Goal: Task Accomplishment & Management: Complete application form

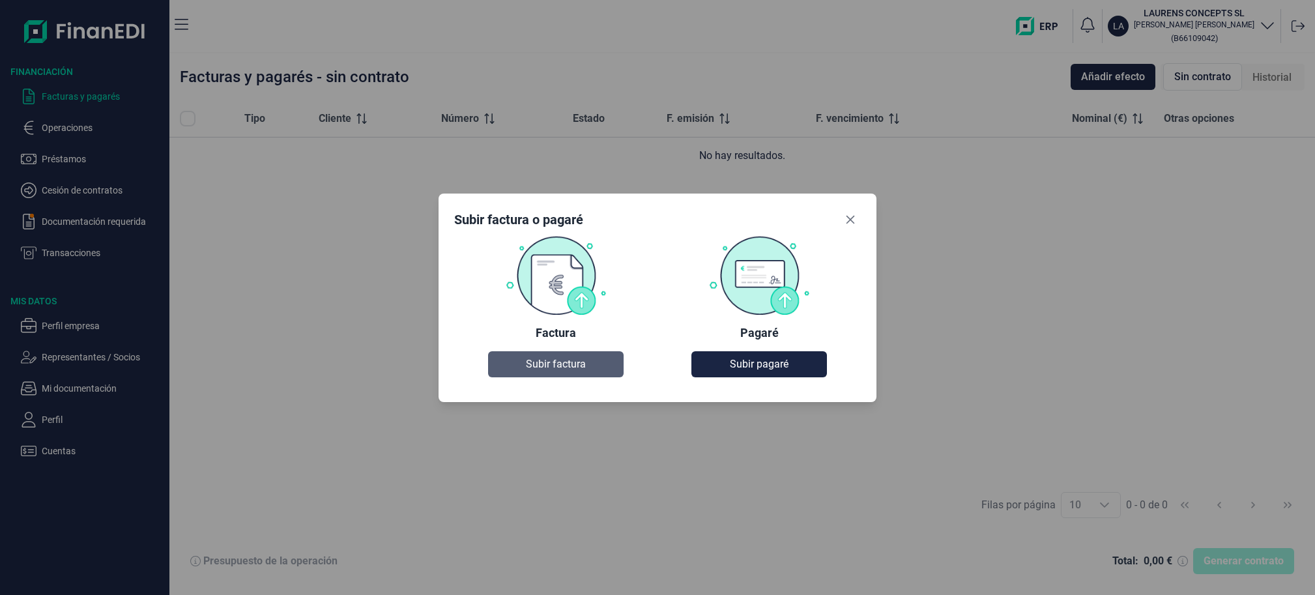
click at [524, 371] on button "Subir factura" at bounding box center [556, 364] width 136 height 26
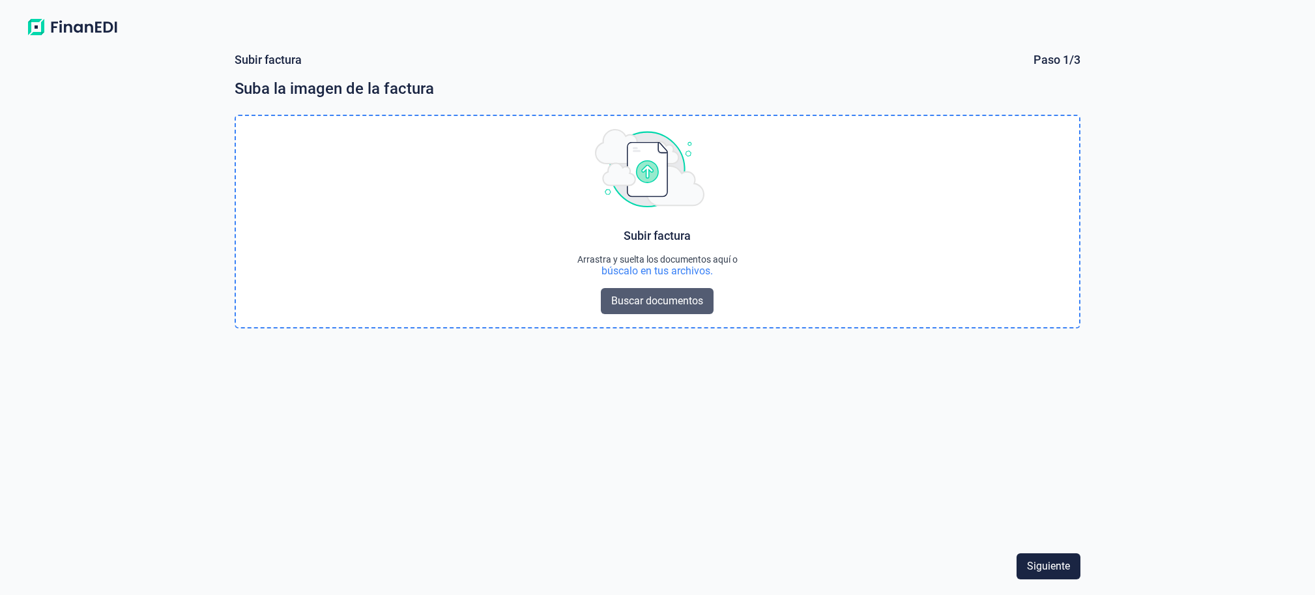
click at [668, 302] on span "Buscar documentos" at bounding box center [657, 301] width 92 height 16
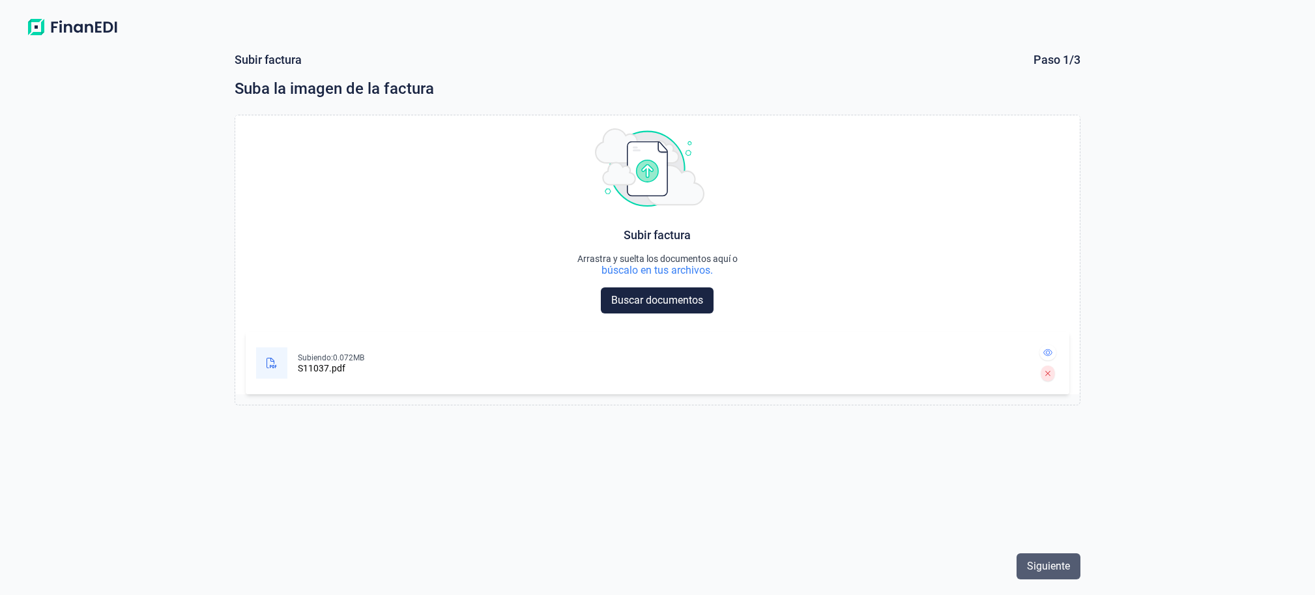
click at [1052, 565] on span "Siguiente" at bounding box center [1048, 566] width 43 height 16
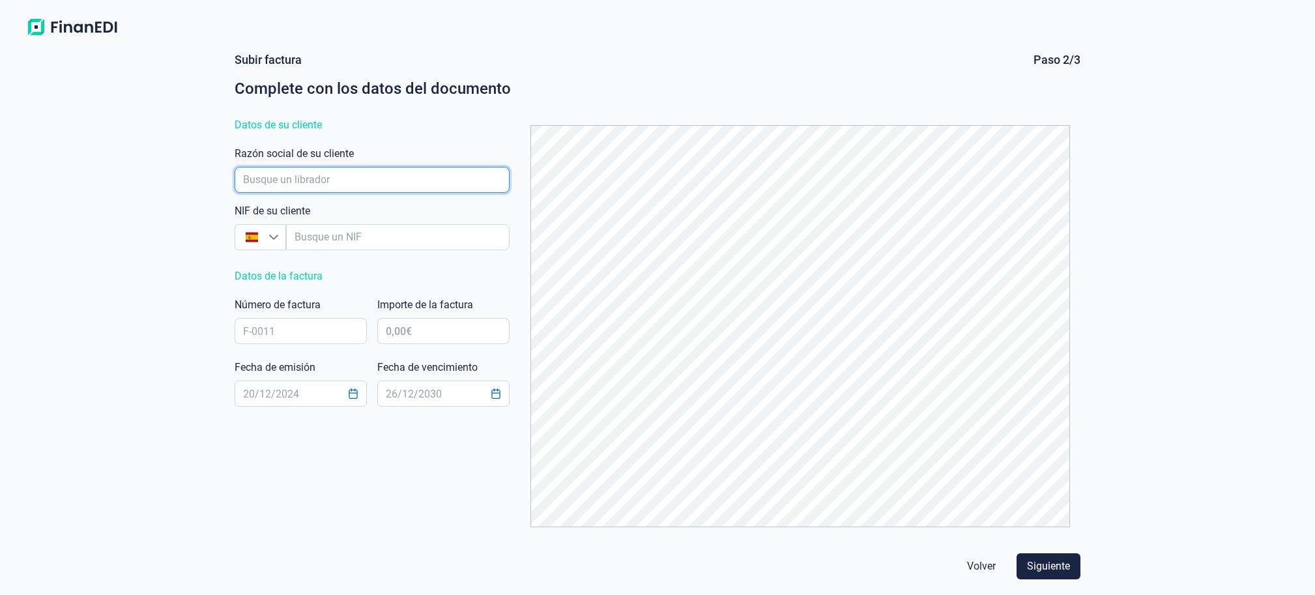
click at [392, 180] on input "empresaAutocomplete" at bounding box center [372, 180] width 275 height 26
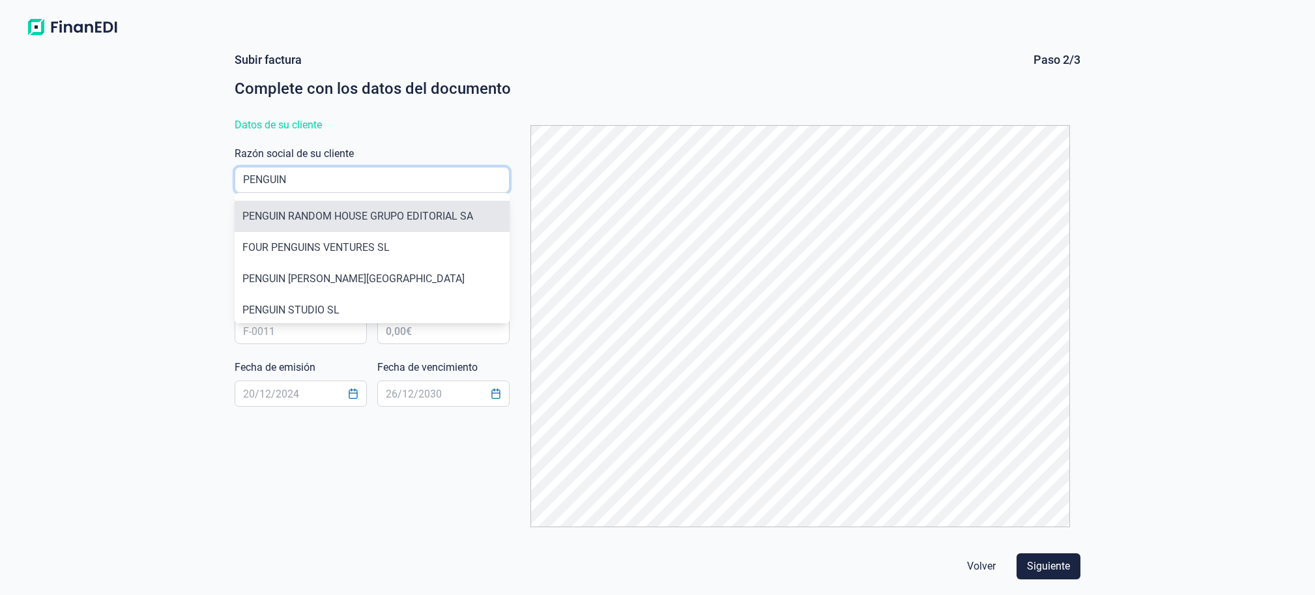
type input "PENGUIN"
click at [402, 208] on li "PENGUIN RANDOM HOUSE GRUPO EDITORIAL SA" at bounding box center [372, 216] width 275 height 31
type input "A08116147"
type input "PENGUIN RANDOM HOUSE GRUPO EDITORIAL SA"
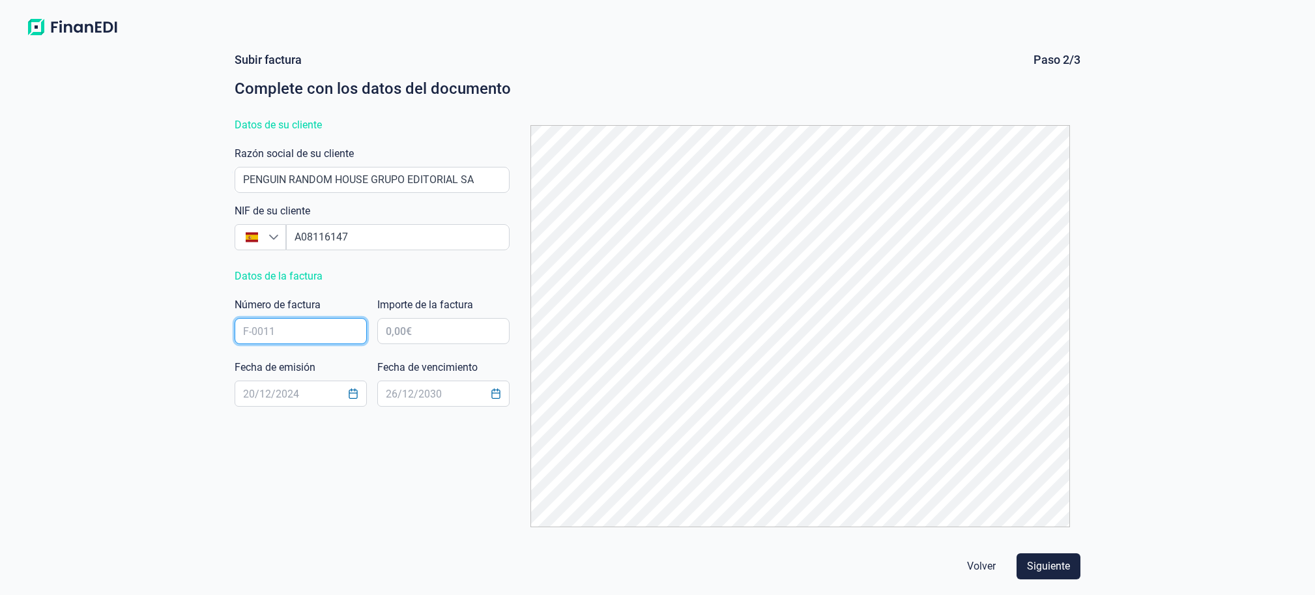
click at [311, 326] on input "text" at bounding box center [301, 331] width 132 height 26
type input "S11037"
type input "11.464,36 €"
click at [349, 397] on icon "Choose Date" at bounding box center [353, 393] width 8 height 10
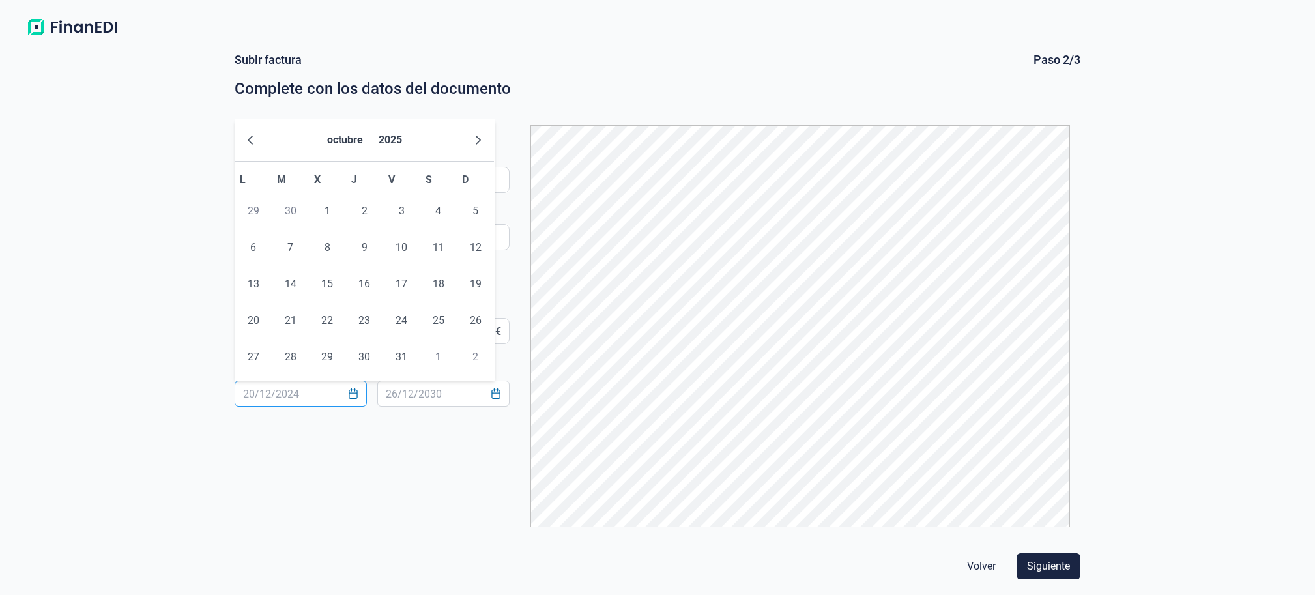
click at [283, 395] on input "text" at bounding box center [301, 393] width 132 height 26
click at [301, 394] on input "text" at bounding box center [301, 393] width 132 height 26
click at [253, 141] on icon "Previous Month" at bounding box center [250, 140] width 10 height 10
click at [294, 355] on span "30" at bounding box center [291, 357] width 26 height 26
type input "[DATE]"
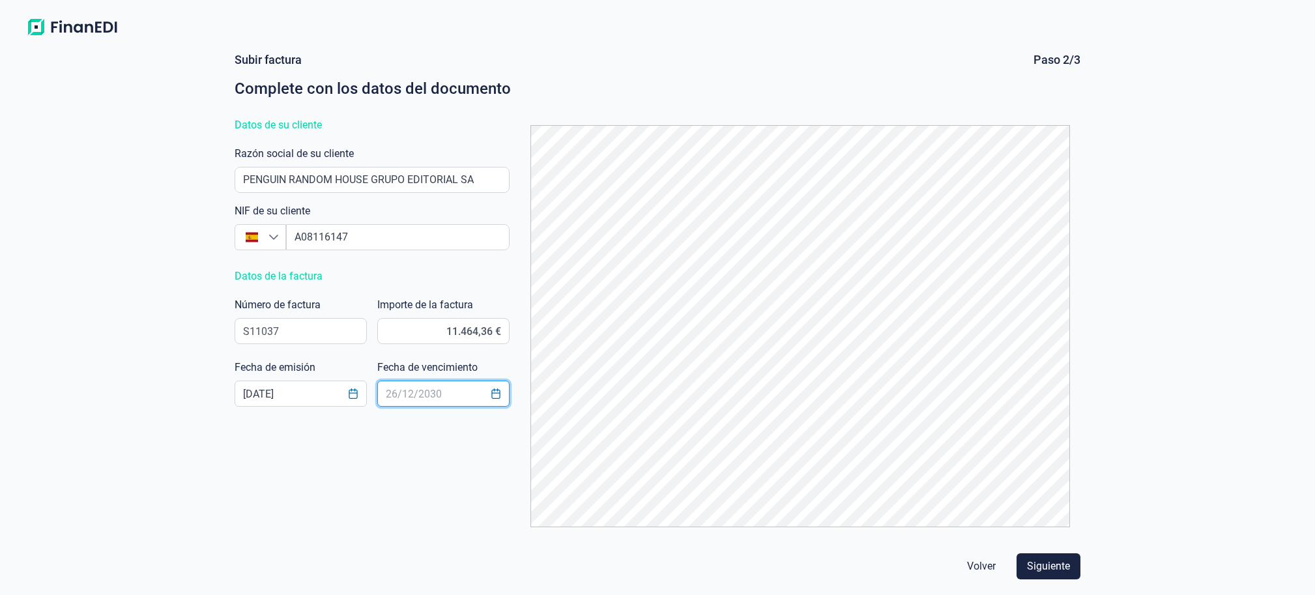
click at [444, 394] on input "text" at bounding box center [443, 393] width 132 height 26
type input "[DATE]"
click at [437, 473] on div "Subir factura Paso 2/3 Complete con los datos del documento Datos de su cliente…" at bounding box center [656, 294] width 855 height 485
click at [478, 332] on input "11.464,36 €" at bounding box center [443, 331] width 132 height 26
